Goal: Complete application form

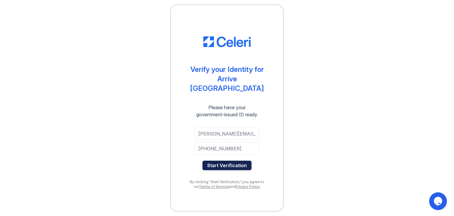
click at [211, 162] on button "Start Verification" at bounding box center [227, 165] width 49 height 9
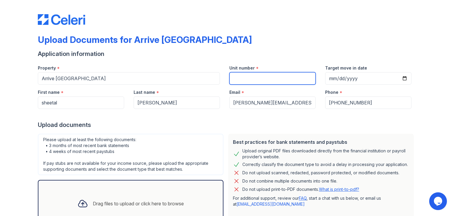
click at [247, 79] on input "Unit number" at bounding box center [273, 78] width 86 height 12
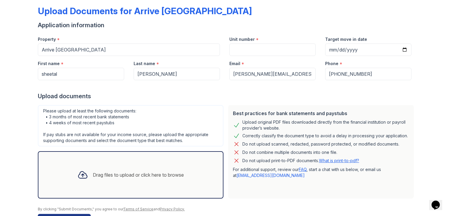
scroll to position [47, 0]
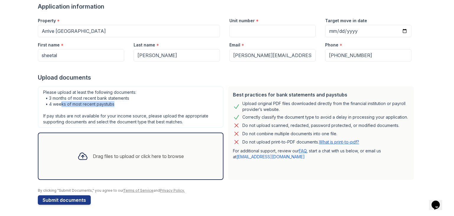
drag, startPoint x: 58, startPoint y: 104, endPoint x: 113, endPoint y: 106, distance: 54.8
click at [113, 106] on div "Please upload at least the following documents: • 3 months of most recent bank …" at bounding box center [131, 106] width 186 height 41
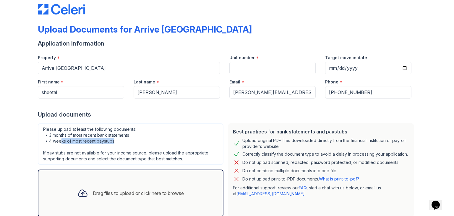
scroll to position [0, 0]
